Goal: Transaction & Acquisition: Purchase product/service

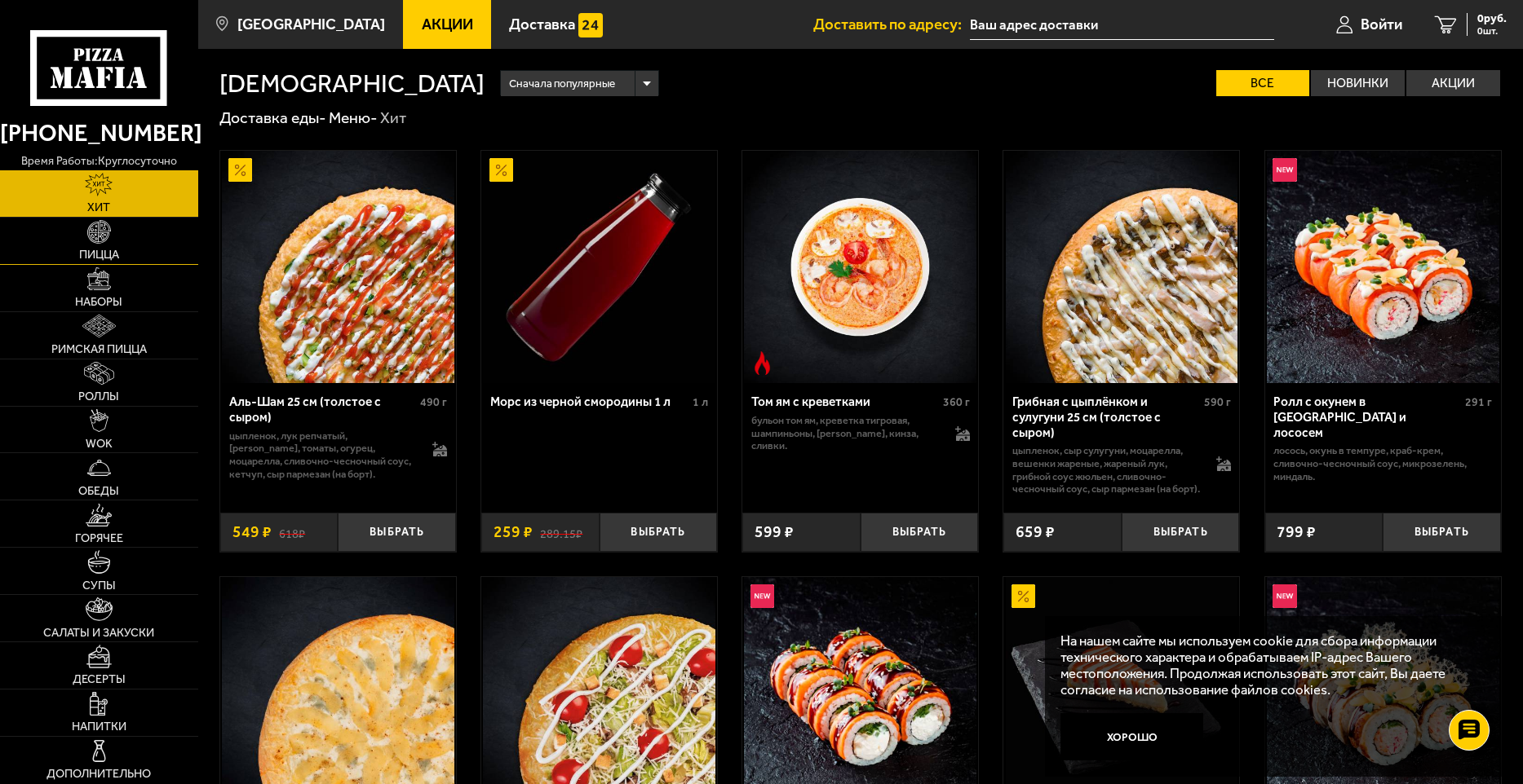
click at [102, 257] on span "Пицца" at bounding box center [99, 256] width 40 height 12
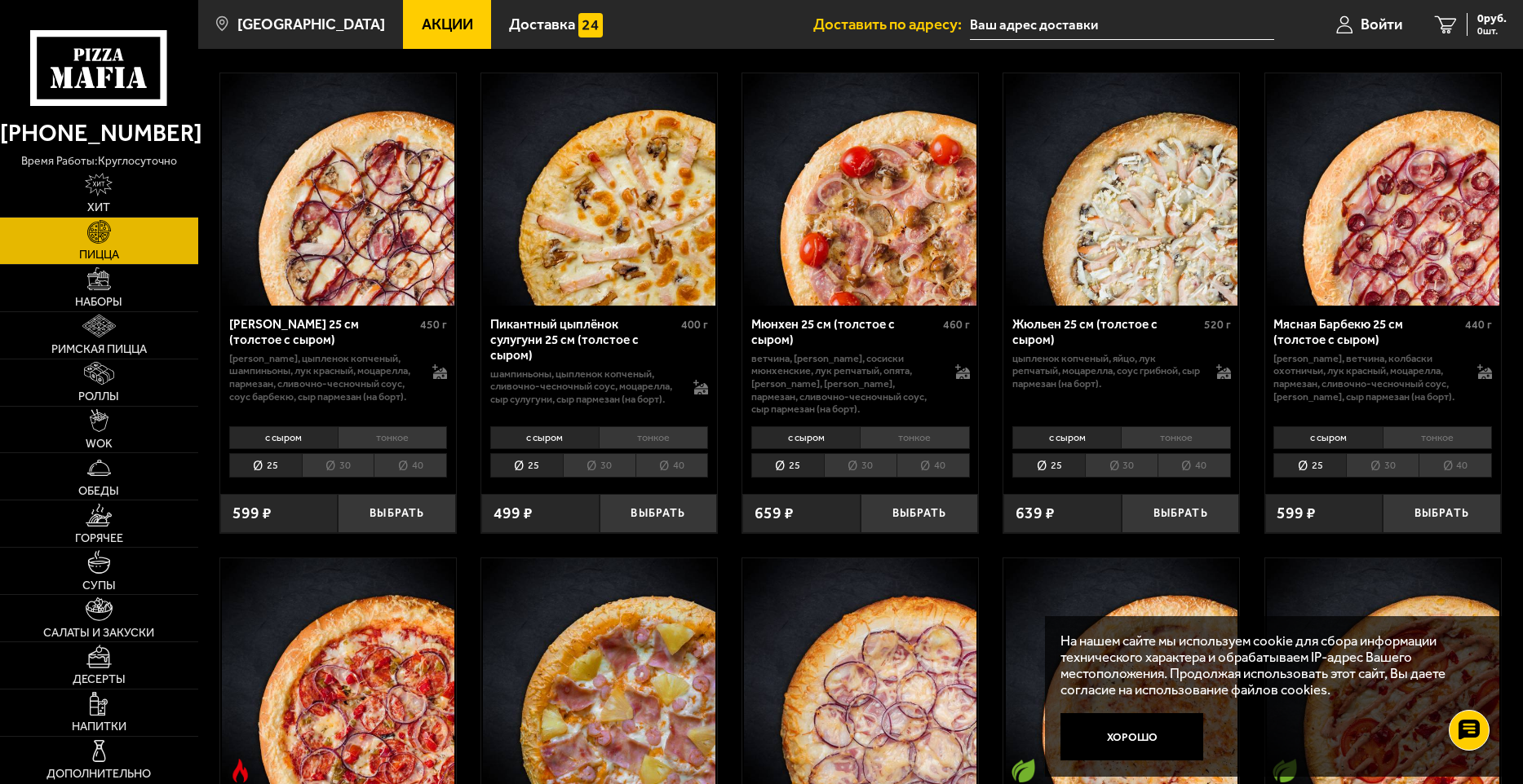
scroll to position [2773, 0]
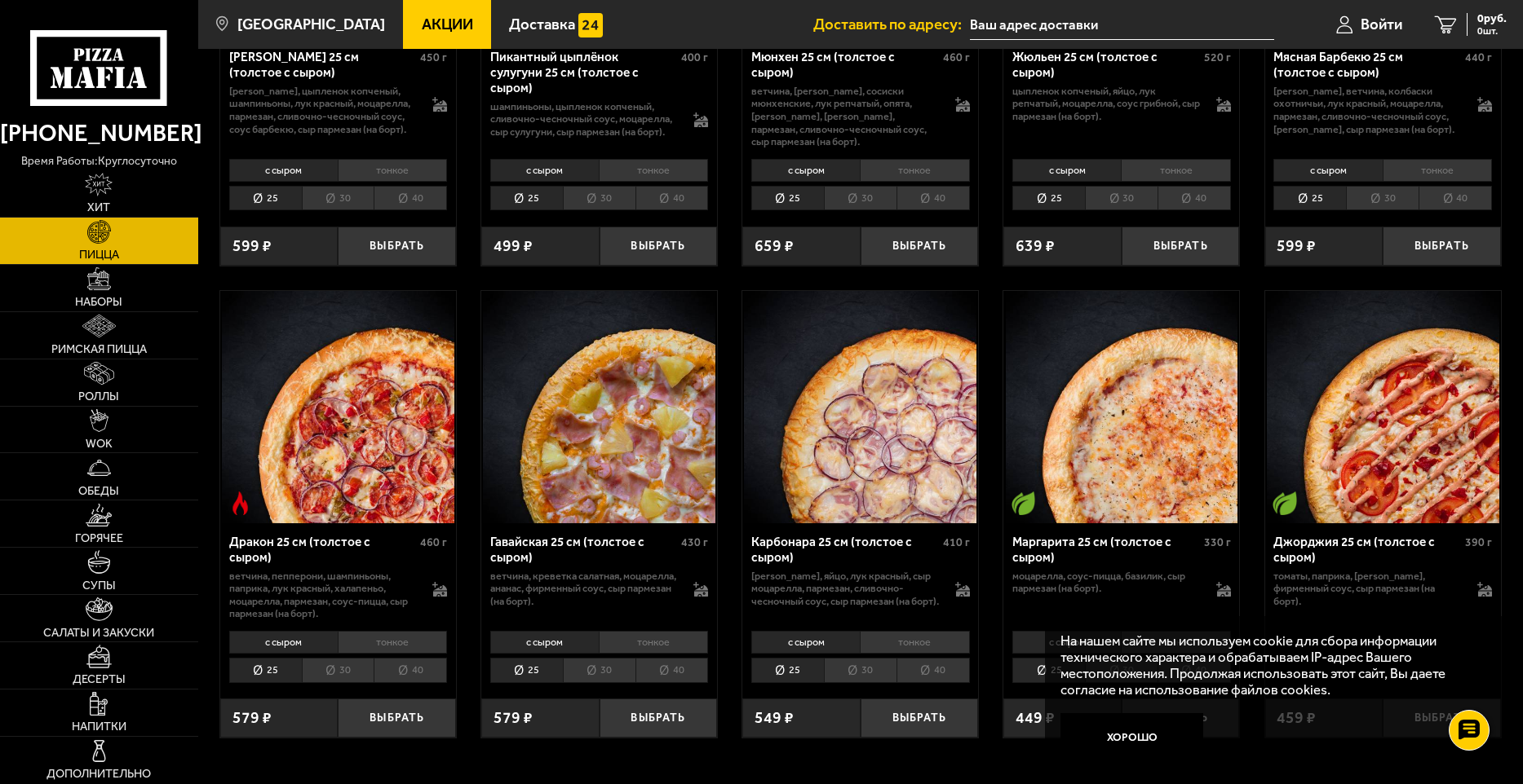
click at [389, 445] on img at bounding box center [338, 407] width 233 height 233
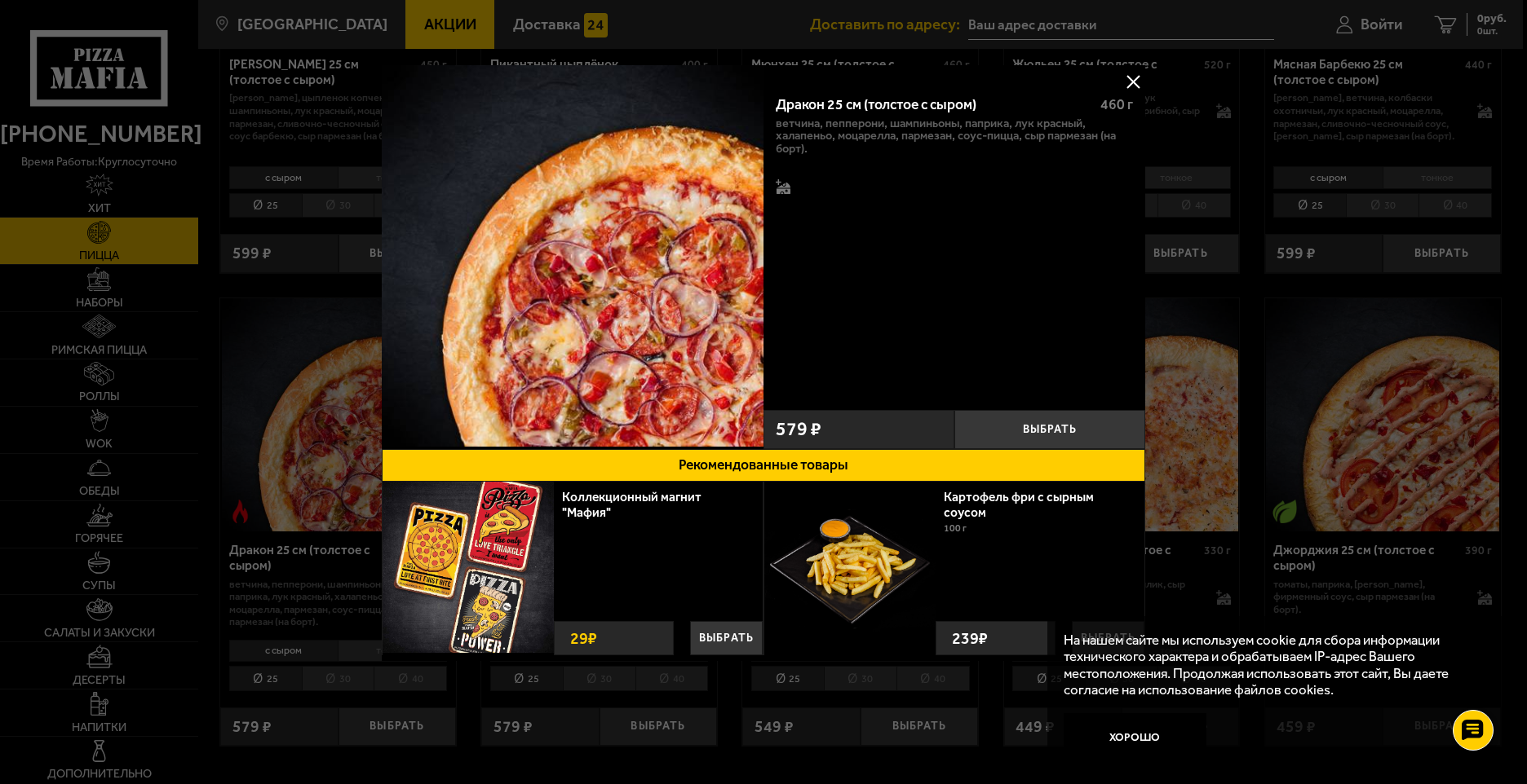
click at [1039, 137] on p "ветчина, пепперони, шампиньоны, паприка, лук красный, халапеньо, моцарелла, пар…" at bounding box center [954, 136] width 358 height 38
drag, startPoint x: 1138, startPoint y: 74, endPoint x: 1101, endPoint y: 119, distance: 58.3
click at [1138, 75] on button at bounding box center [1132, 81] width 24 height 24
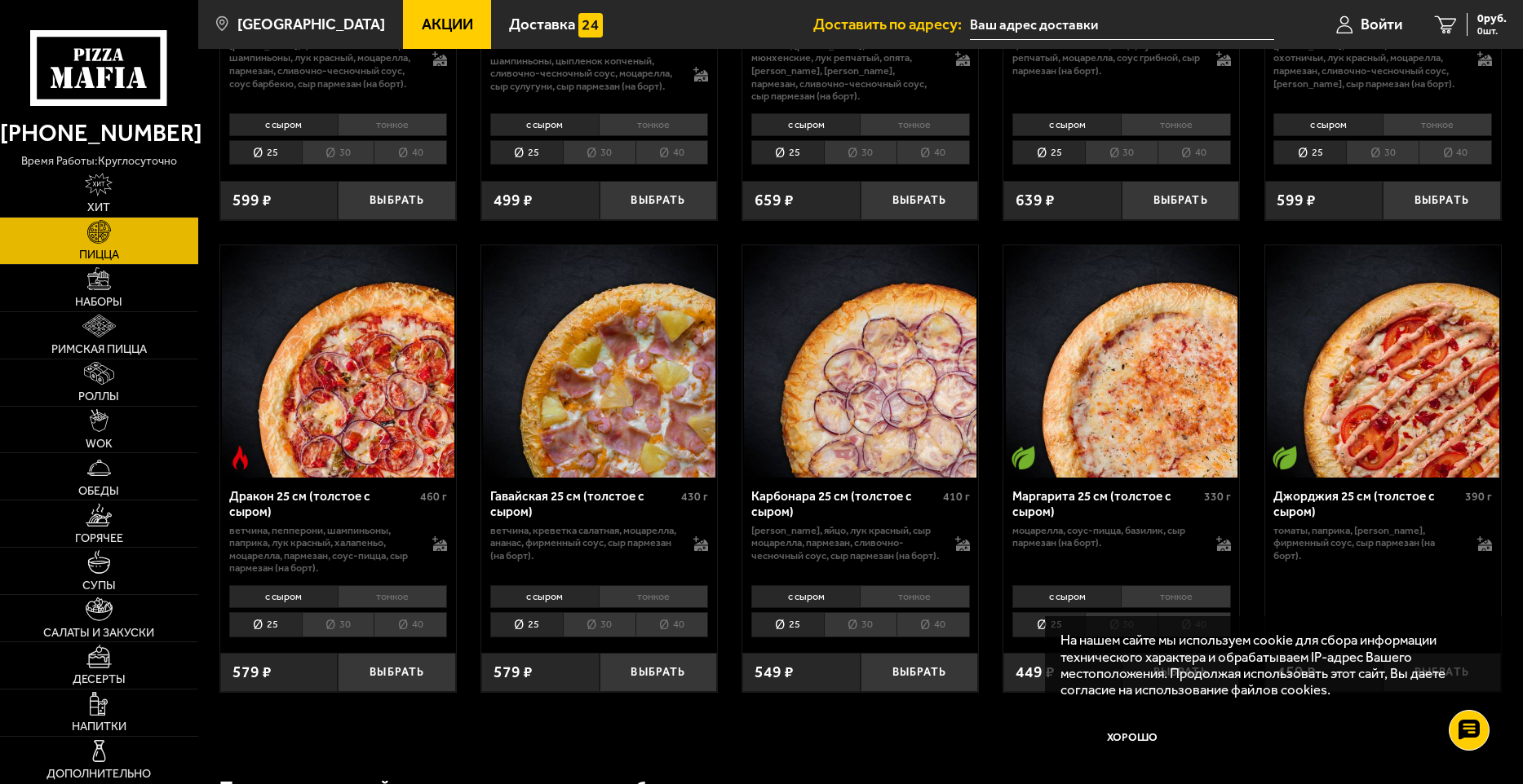
scroll to position [2854, 0]
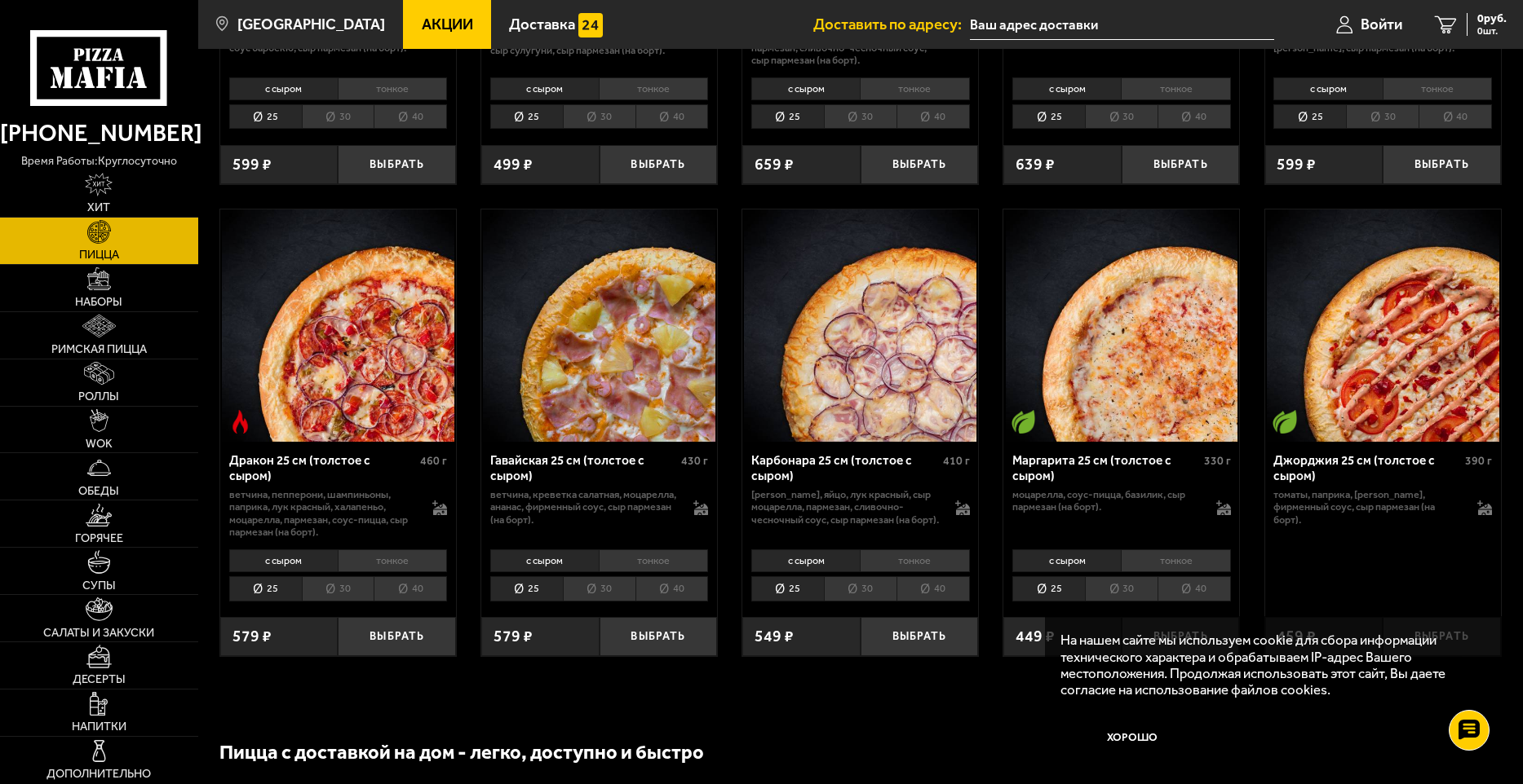
click at [335, 530] on p "ветчина, пепперони, шампиньоны, паприка, лук красный, халапеньо, моцарелла, пар…" at bounding box center [322, 513] width 187 height 51
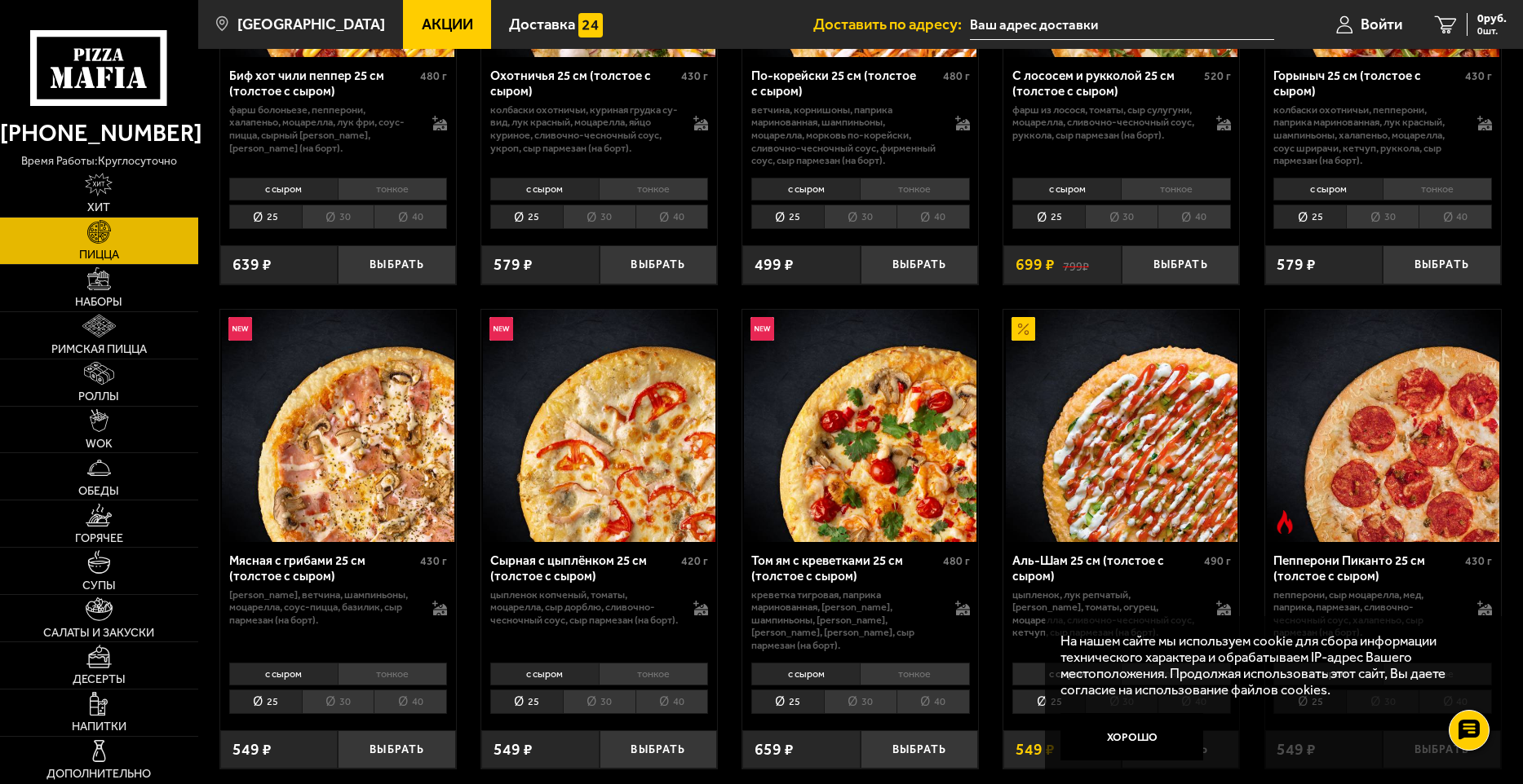
scroll to position [245, 0]
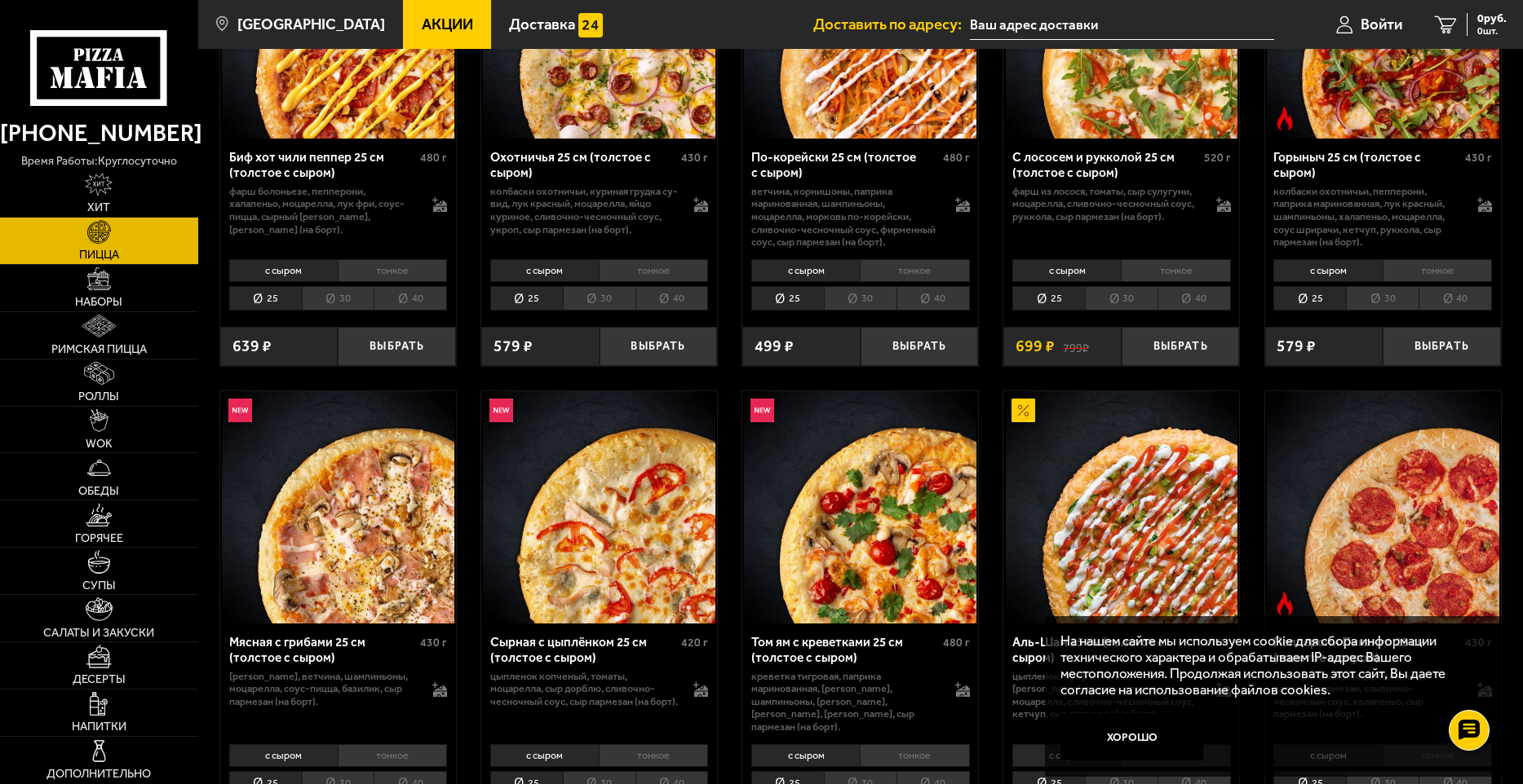
click at [1189, 298] on li "40" at bounding box center [1193, 299] width 73 height 25
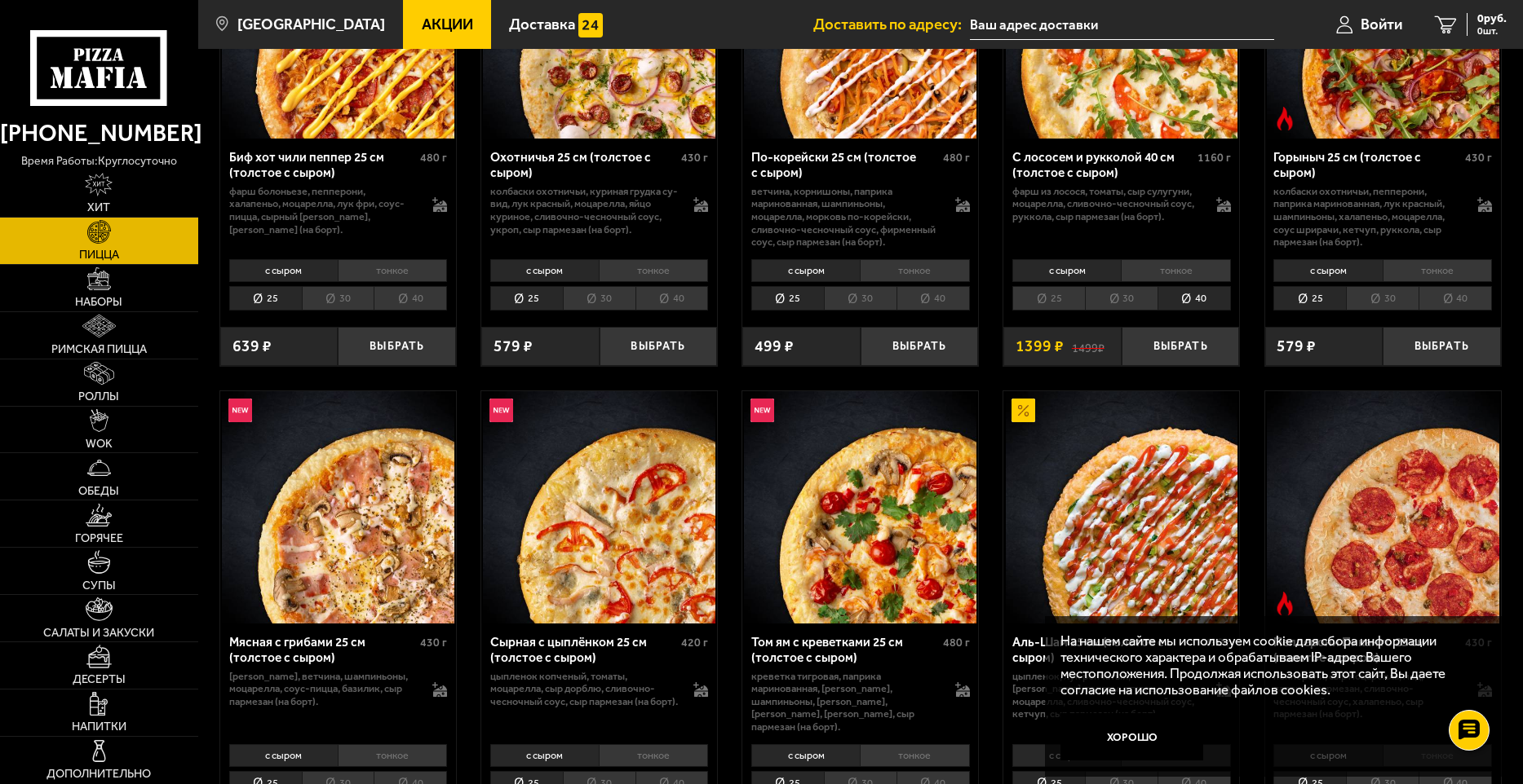
scroll to position [0, 0]
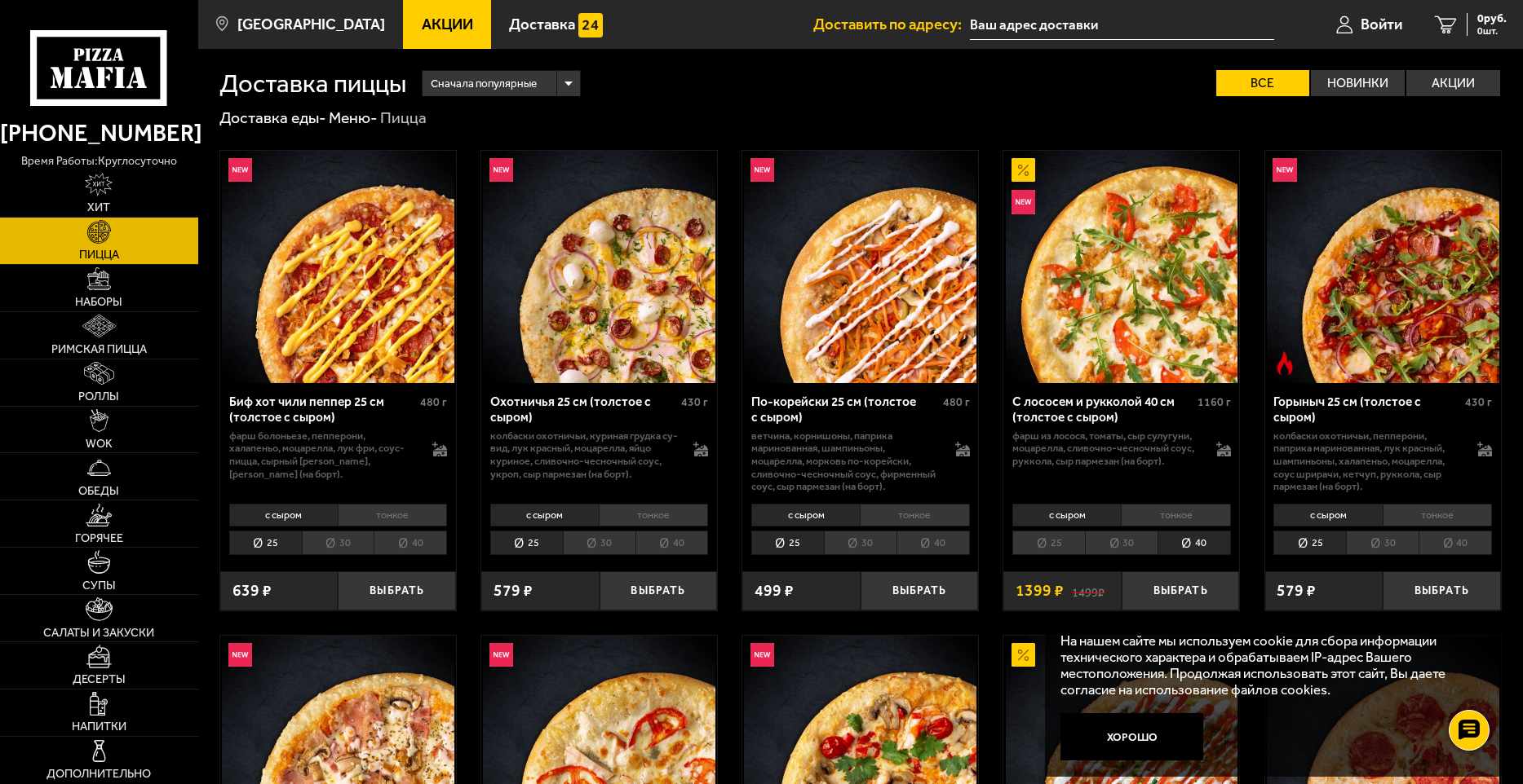
click at [1097, 548] on li "30" at bounding box center [1121, 544] width 73 height 25
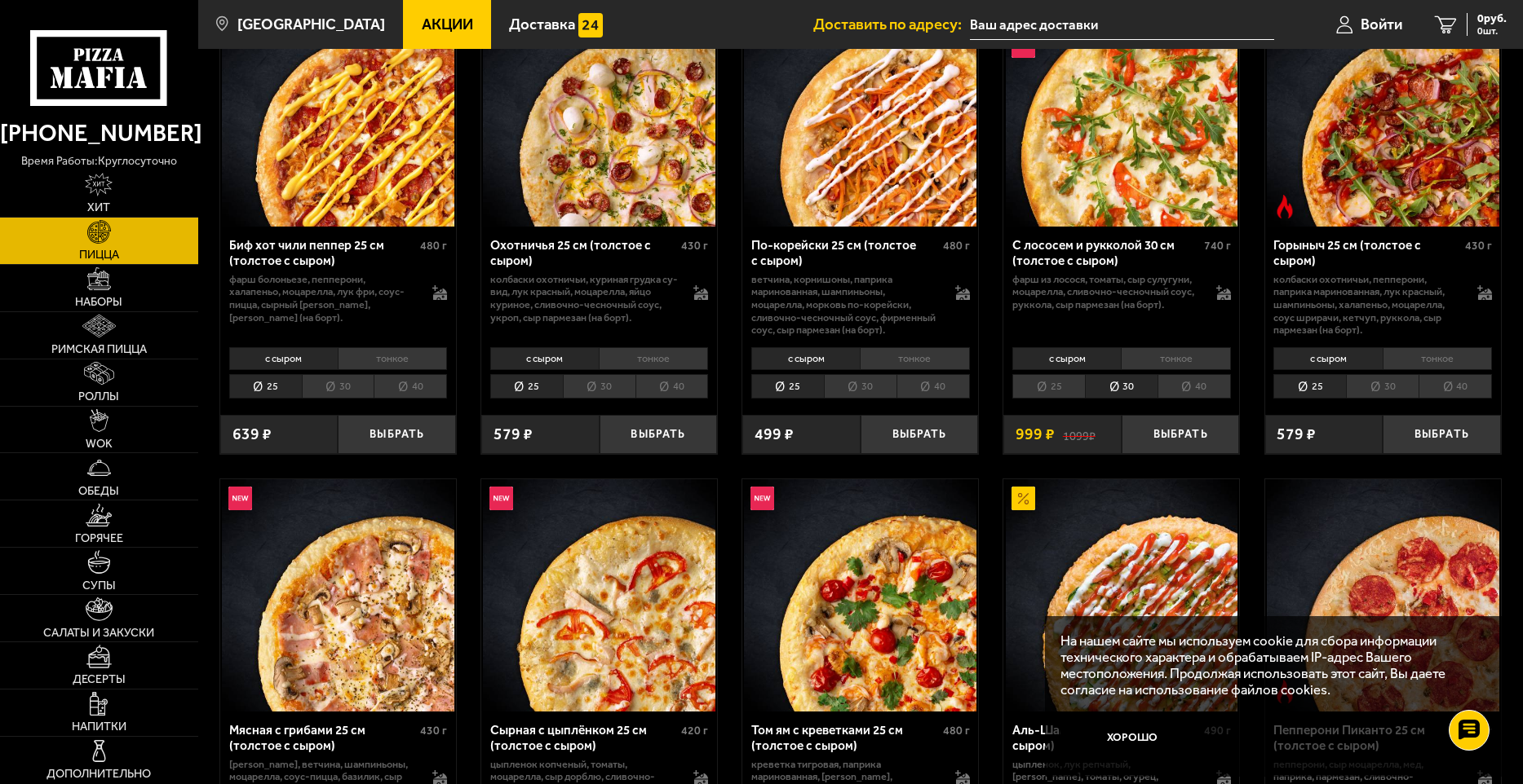
scroll to position [163, 0]
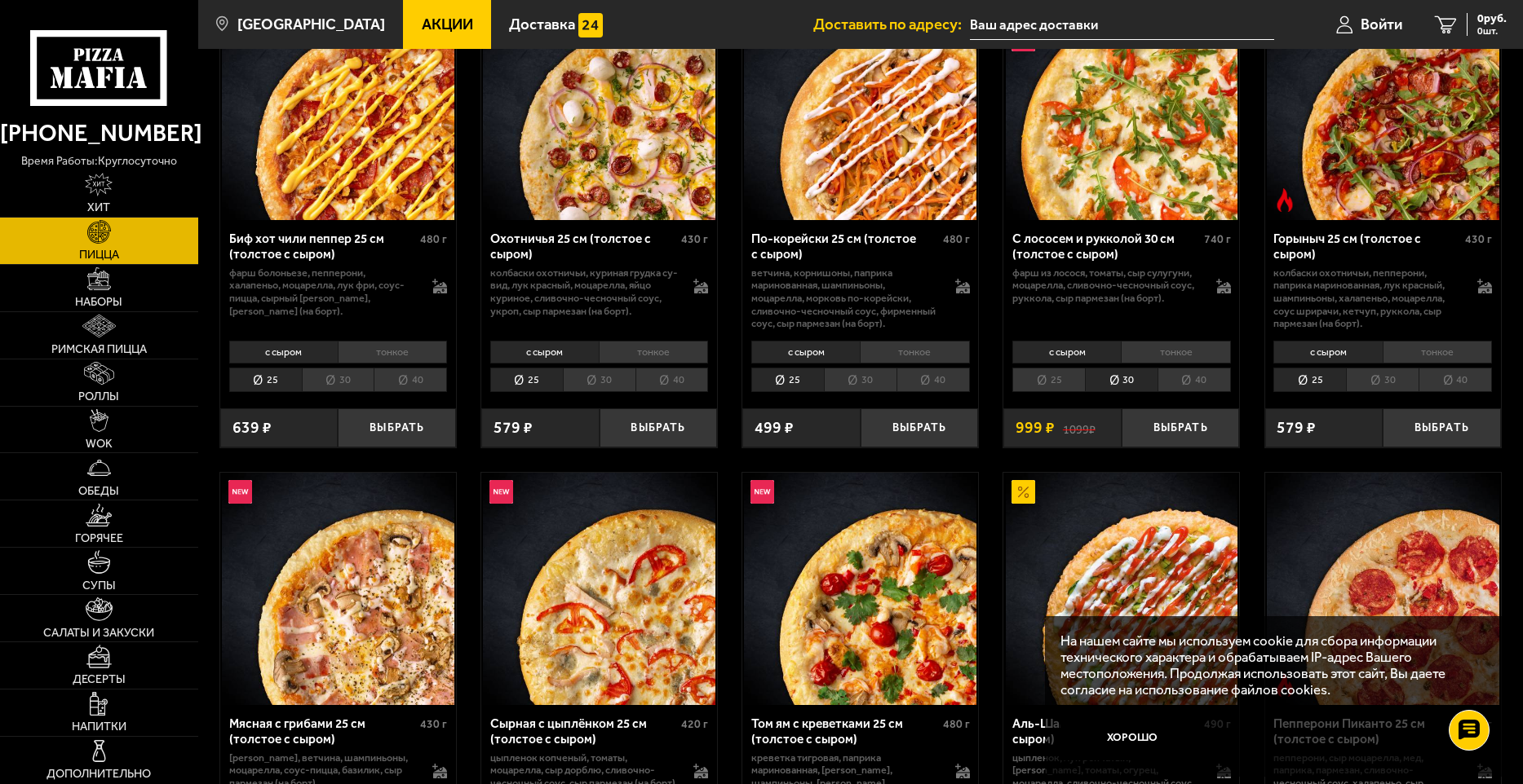
click at [1045, 379] on li "25" at bounding box center [1048, 380] width 73 height 25
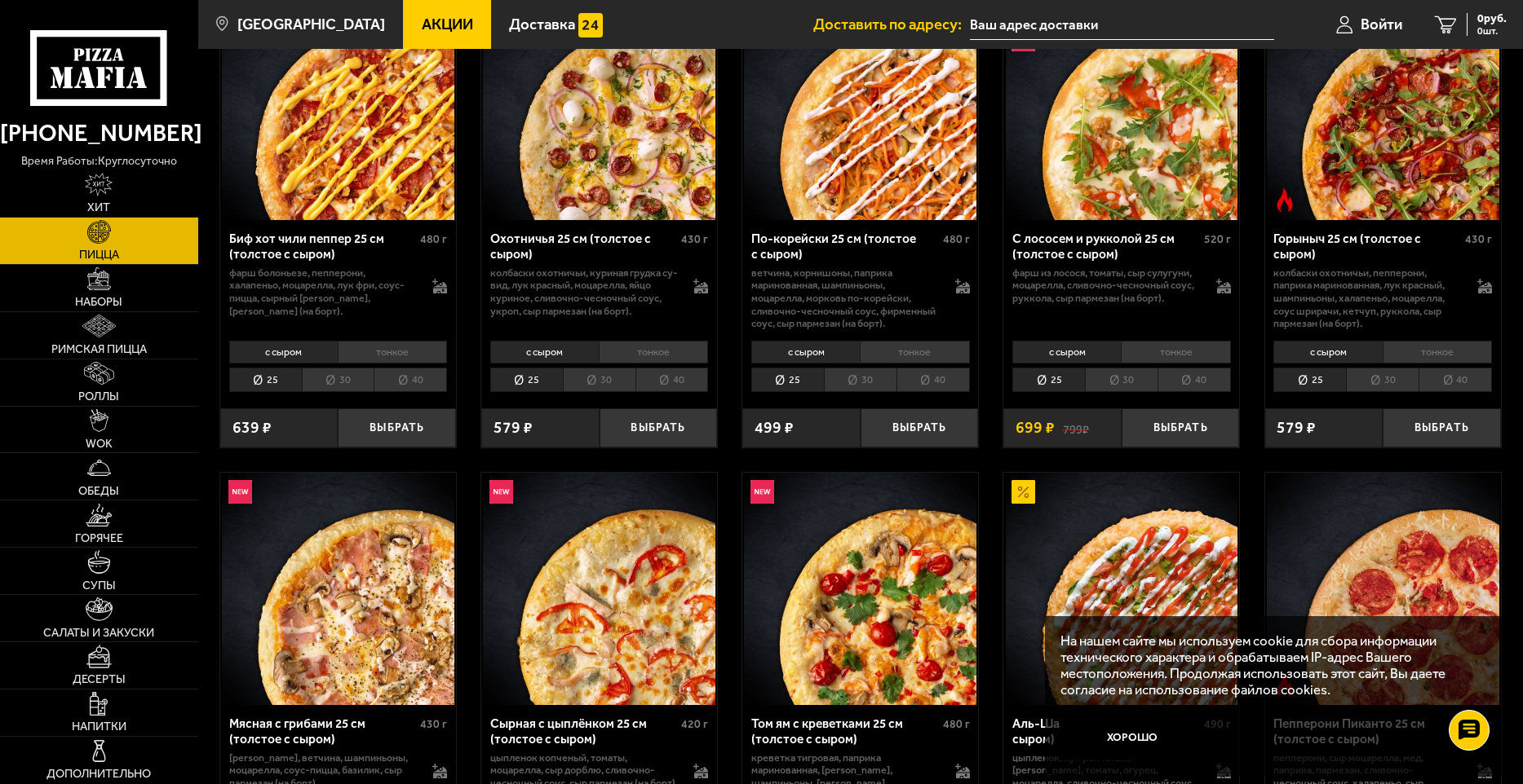
click at [1119, 378] on li "30" at bounding box center [1121, 380] width 73 height 25
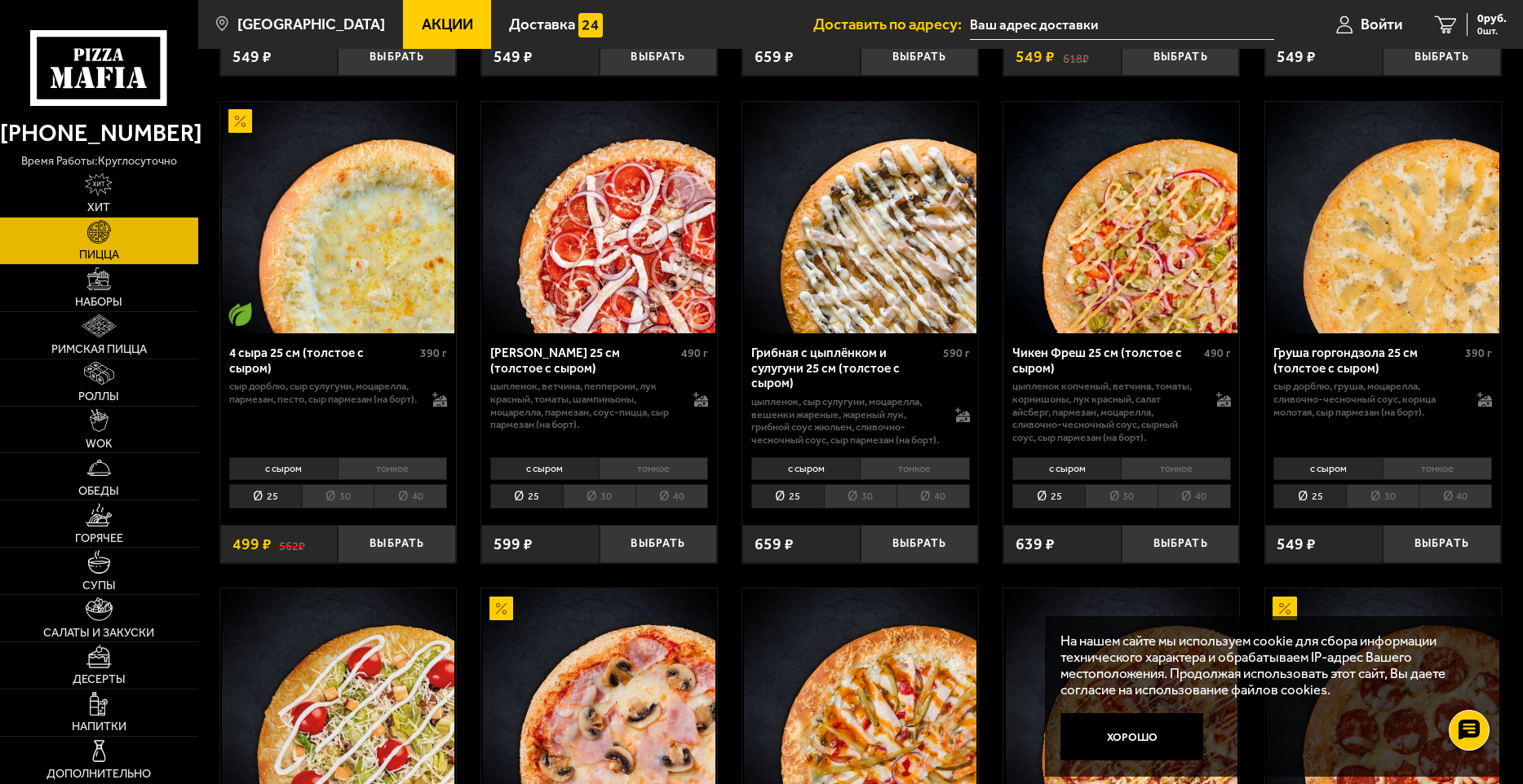
scroll to position [1060, 0]
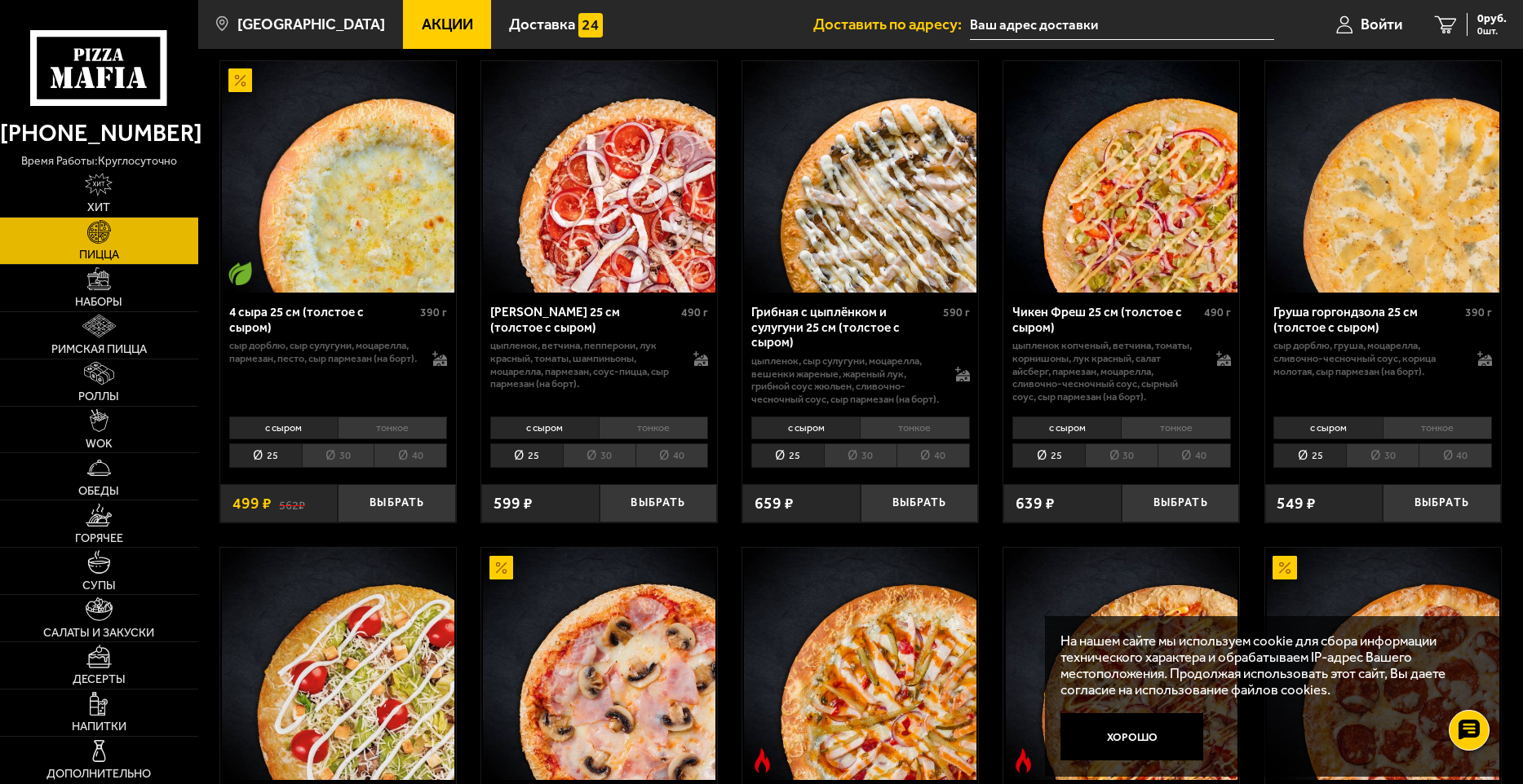
click at [329, 459] on li "30" at bounding box center [338, 456] width 73 height 25
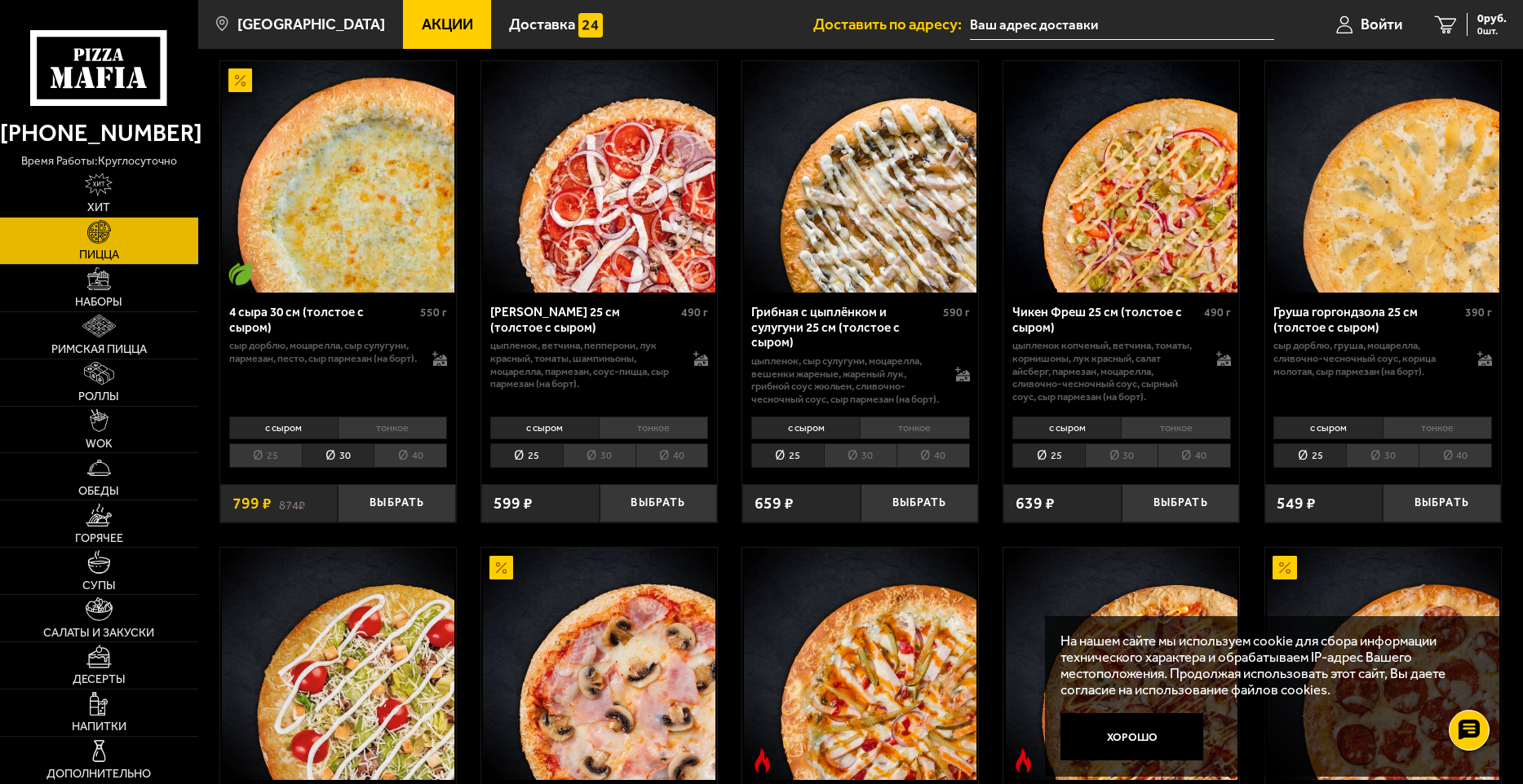
click at [418, 458] on li "40" at bounding box center [410, 456] width 73 height 25
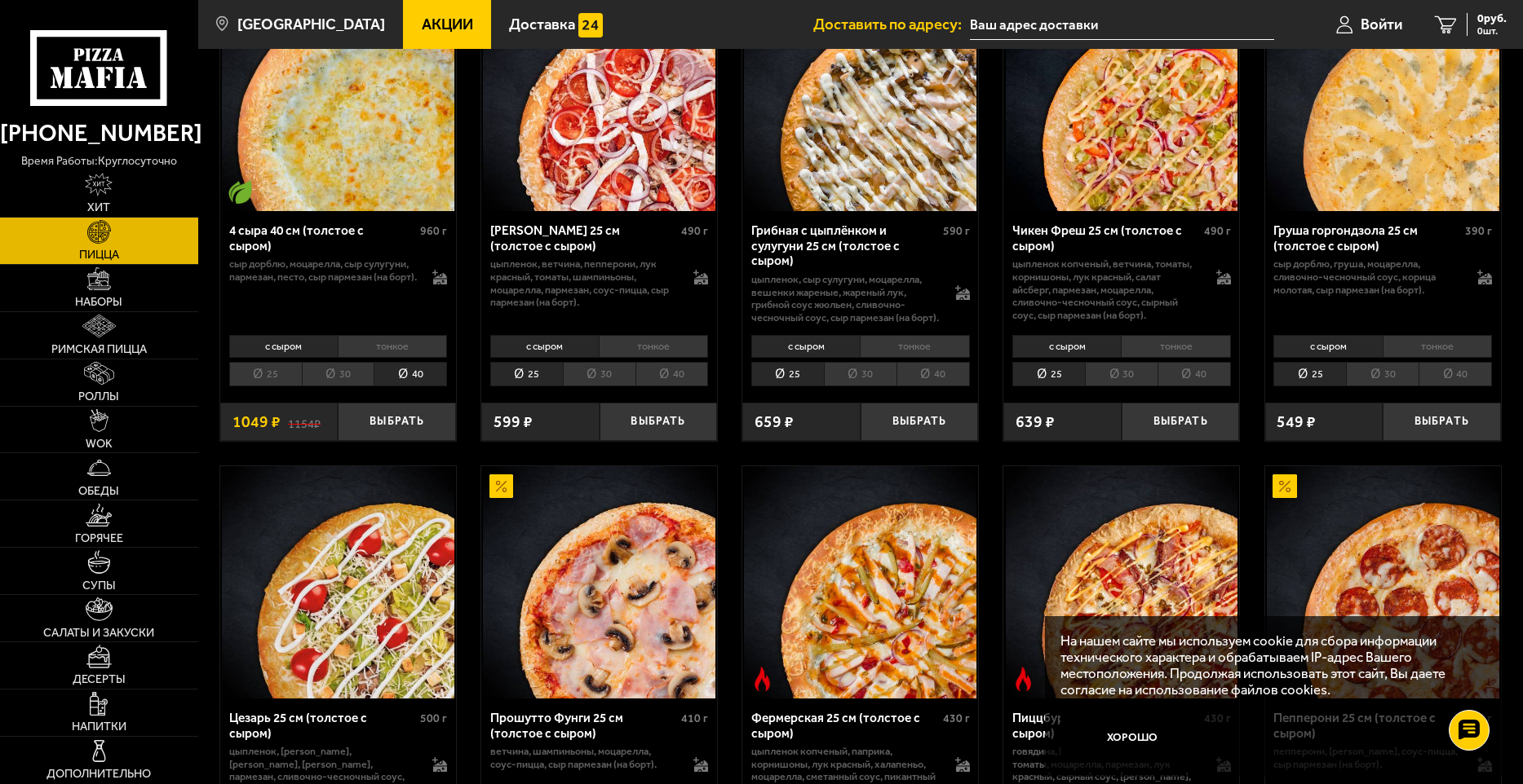
click at [373, 347] on li "тонкое" at bounding box center [392, 347] width 110 height 23
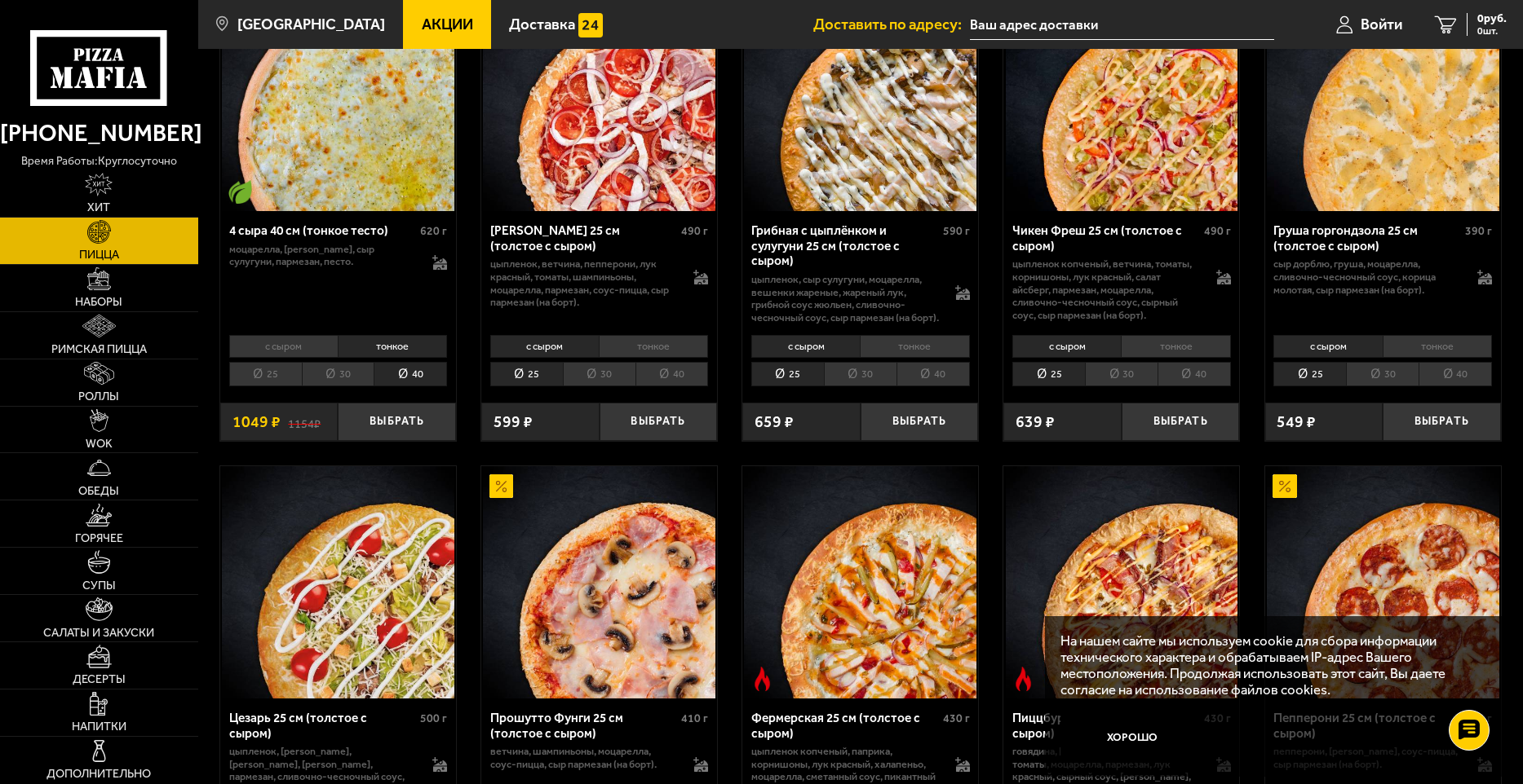
click at [299, 351] on li "с сыром" at bounding box center [282, 347] width 109 height 23
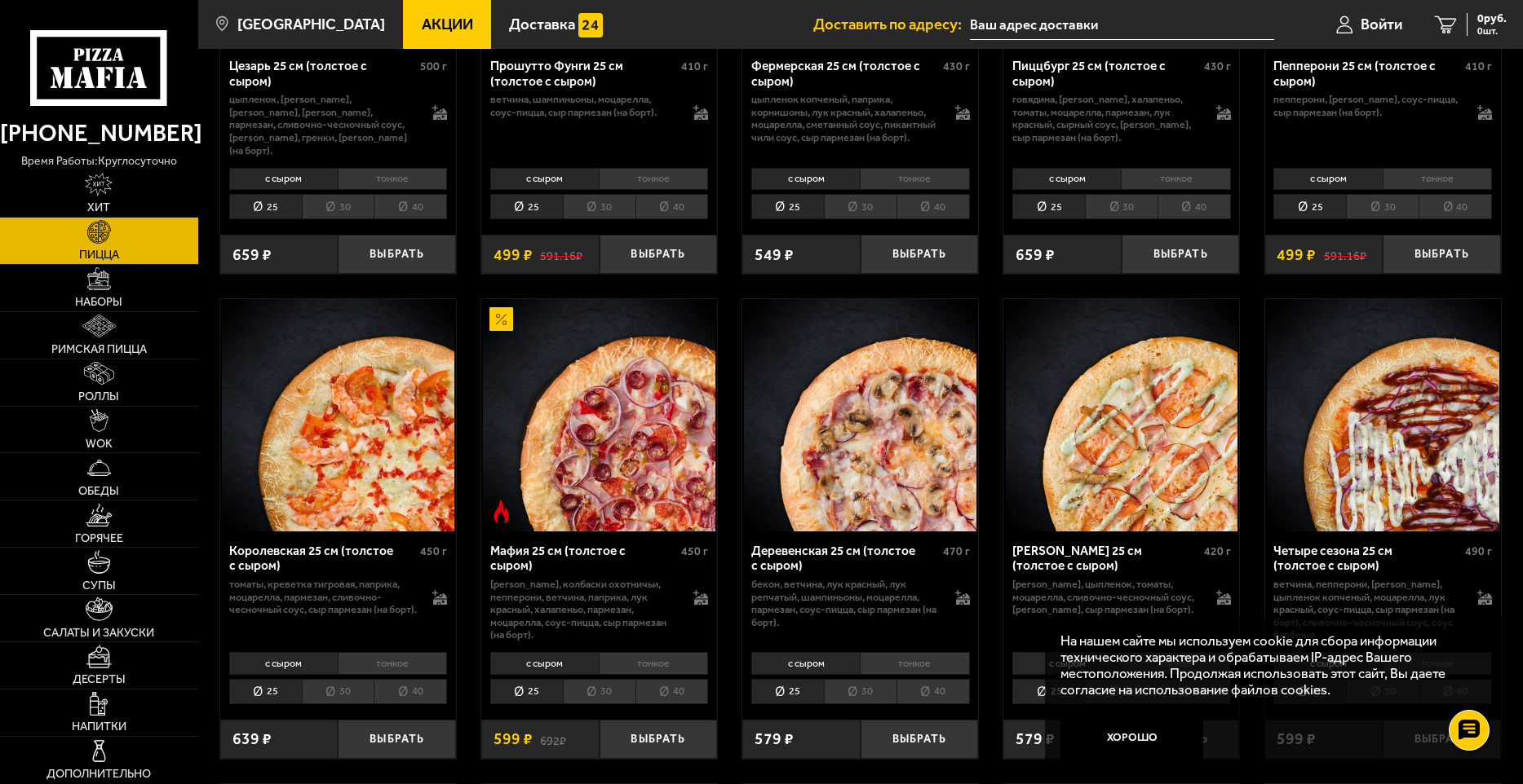
scroll to position [2039, 0]
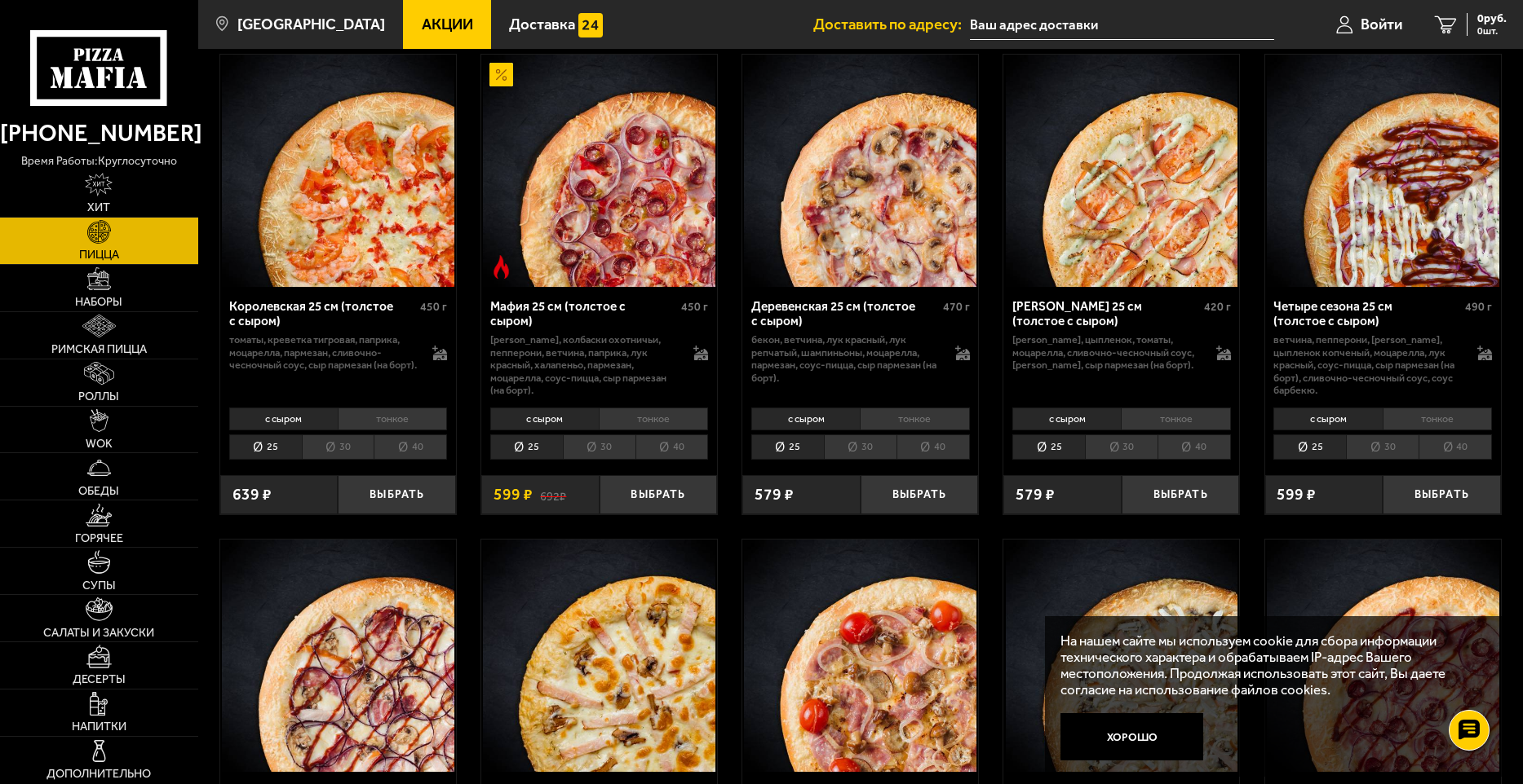
click at [417, 454] on li "40" at bounding box center [410, 447] width 73 height 25
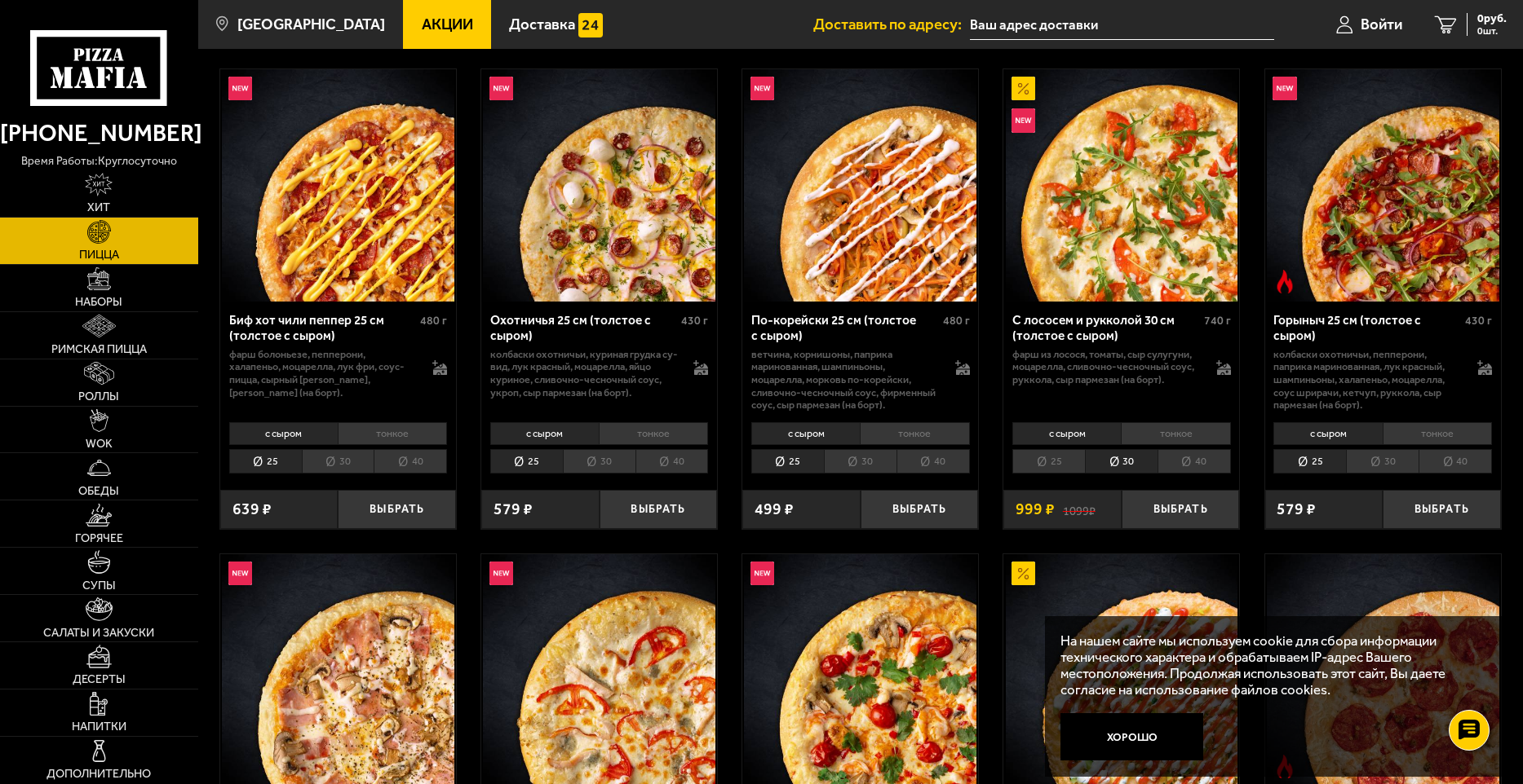
scroll to position [407, 0]
